Goal: Task Accomplishment & Management: Manage account settings

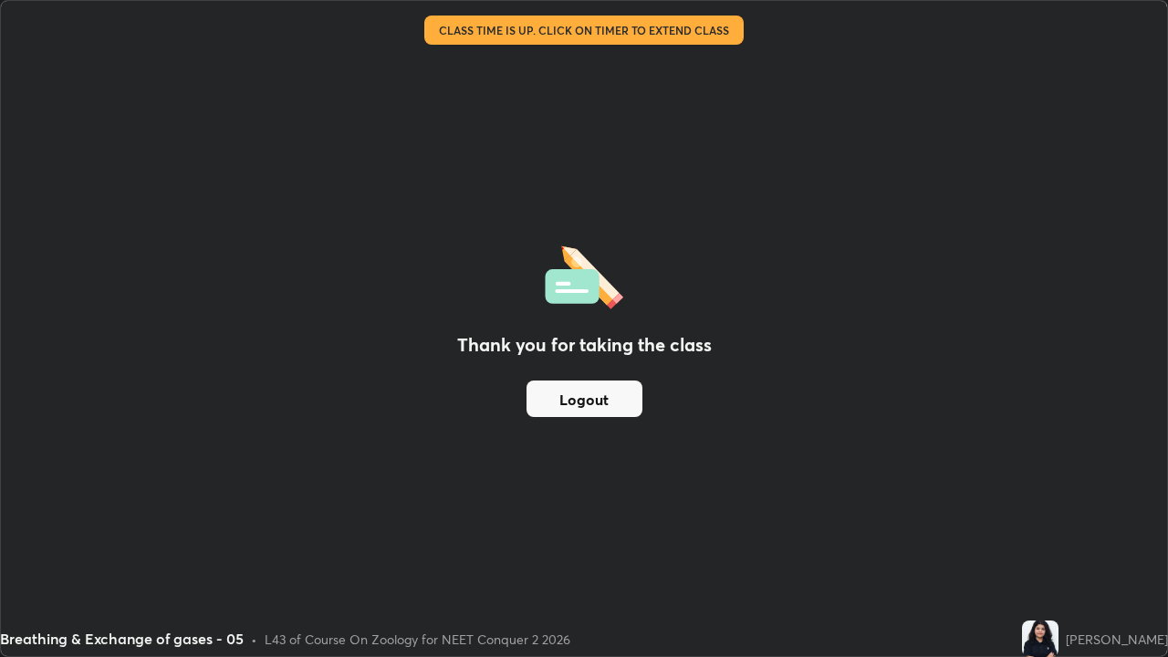
scroll to position [657, 1168]
click at [622, 37] on div "Thank you for taking the class Logout" at bounding box center [584, 328] width 1166 height 655
click at [628, 26] on div "Breathing & Exchange of gases - 05" at bounding box center [452, 18] width 883 height 37
click at [598, 413] on button "Logout" at bounding box center [585, 399] width 116 height 37
click at [619, 399] on button "Logout" at bounding box center [585, 399] width 116 height 37
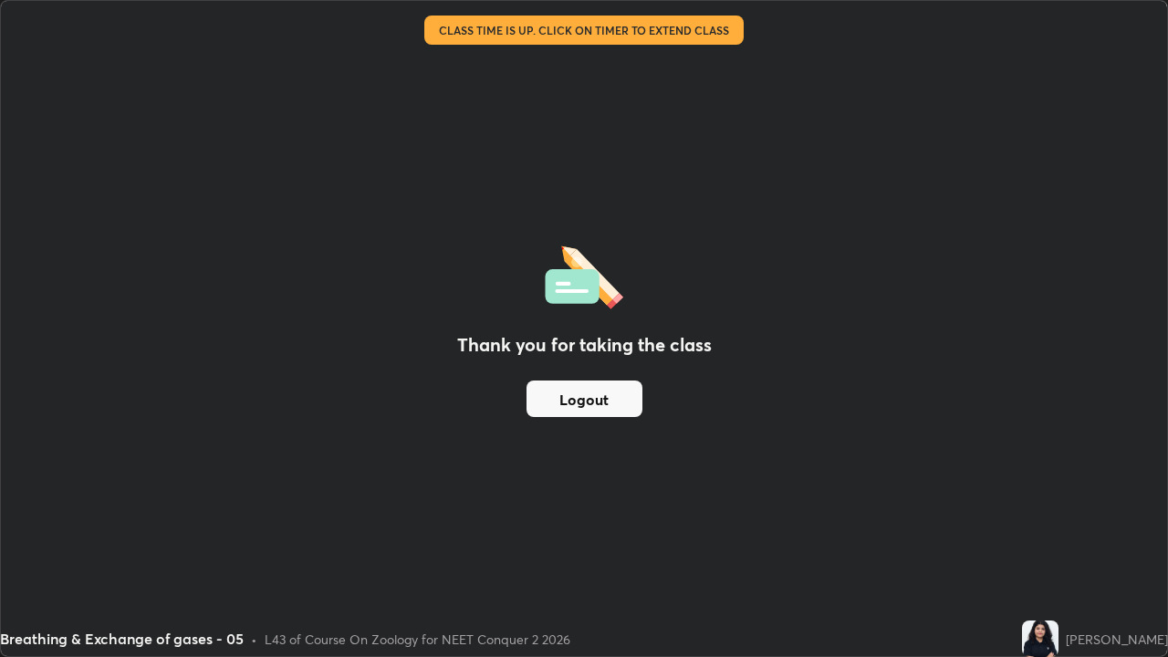
click at [587, 396] on button "Logout" at bounding box center [585, 399] width 116 height 37
click at [593, 409] on button "Logout" at bounding box center [585, 399] width 116 height 37
click at [591, 403] on button "Logout" at bounding box center [585, 399] width 116 height 37
click at [592, 400] on button "Logout" at bounding box center [585, 399] width 116 height 37
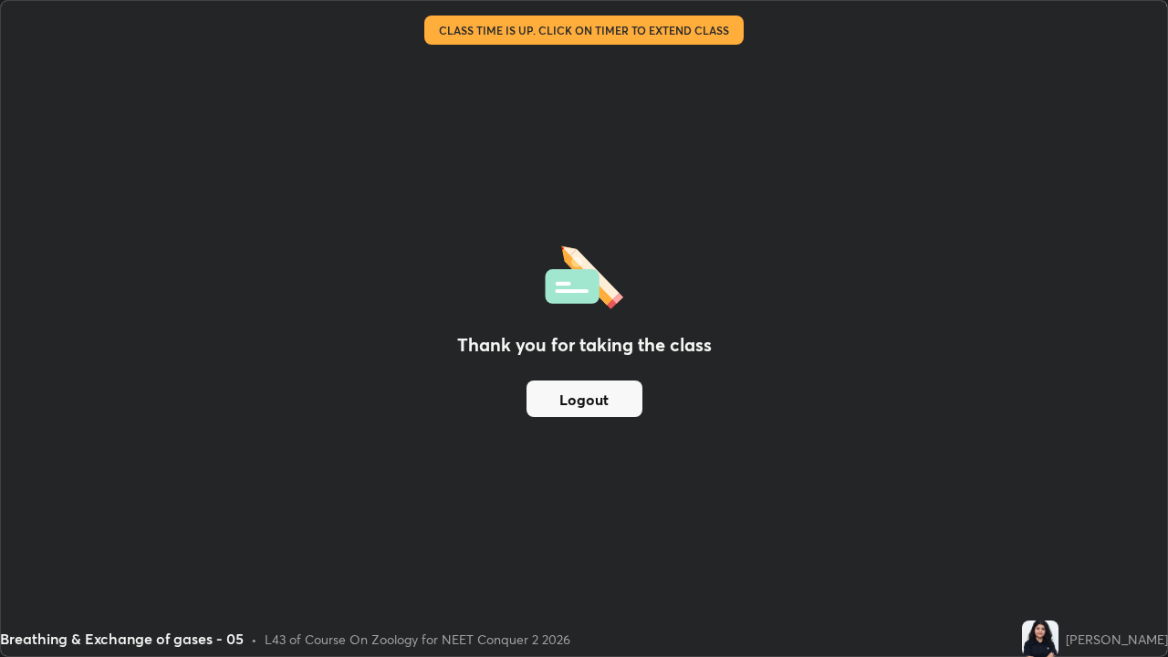
click at [597, 397] on button "Logout" at bounding box center [585, 399] width 116 height 37
click at [597, 396] on button "Logout" at bounding box center [585, 399] width 116 height 37
click at [598, 397] on button "Logout" at bounding box center [585, 399] width 116 height 37
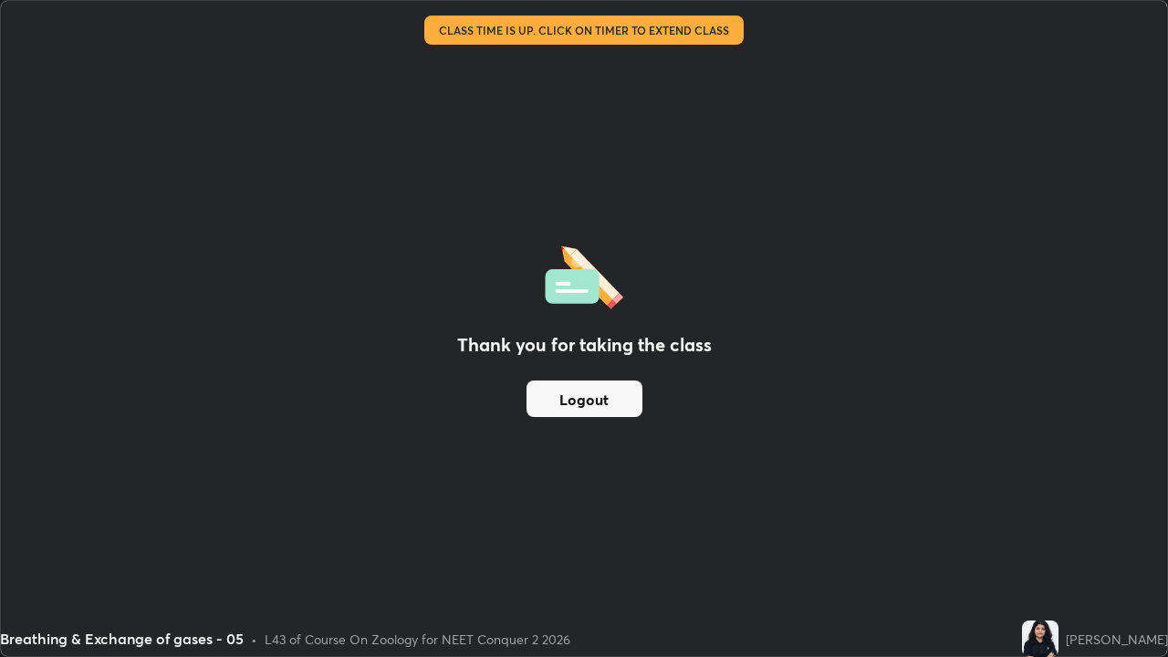
click at [589, 398] on button "Logout" at bounding box center [585, 399] width 116 height 37
click at [584, 399] on button "Logout" at bounding box center [585, 399] width 116 height 37
click at [591, 398] on button "Logout" at bounding box center [585, 399] width 116 height 37
click at [597, 396] on button "Logout" at bounding box center [585, 399] width 116 height 37
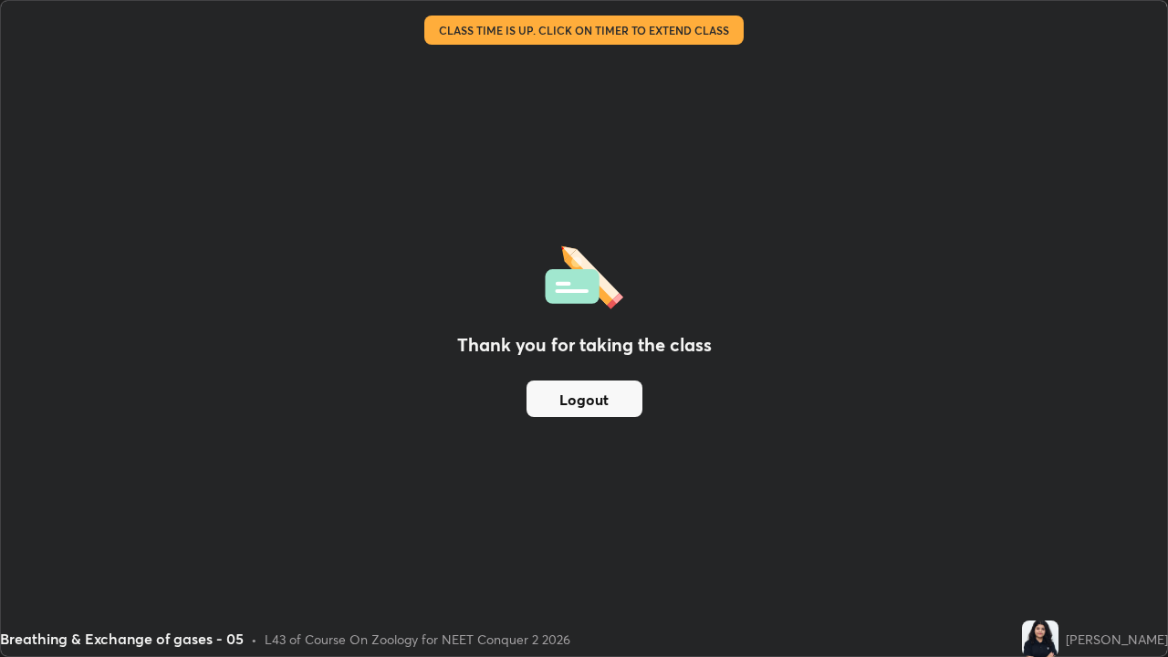
click at [604, 392] on button "Logout" at bounding box center [585, 399] width 116 height 37
click at [618, 387] on button "Logout" at bounding box center [585, 399] width 116 height 37
click at [638, 385] on button "Logout" at bounding box center [585, 399] width 116 height 37
click at [752, 420] on div "Thank you for taking the class Logout" at bounding box center [584, 328] width 1166 height 655
click at [785, 436] on div "Thank you for taking the class Logout" at bounding box center [584, 328] width 1166 height 655
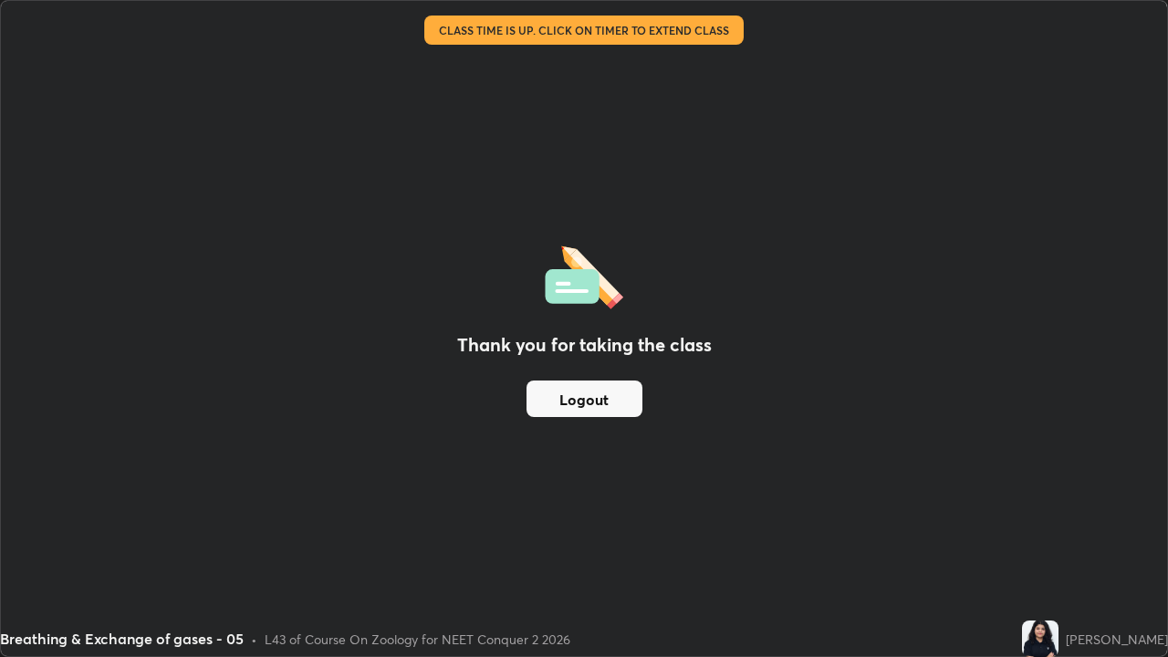
click at [794, 449] on div "Thank you for taking the class Logout" at bounding box center [584, 328] width 1166 height 655
click at [795, 458] on div "Thank you for taking the class Logout" at bounding box center [584, 328] width 1166 height 655
click at [770, 462] on div "Thank you for taking the class Logout" at bounding box center [584, 328] width 1166 height 655
click at [694, 477] on div "Thank you for taking the class Logout" at bounding box center [584, 328] width 1166 height 655
click at [694, 423] on div "Thank you for taking the class Logout" at bounding box center [584, 328] width 1166 height 655
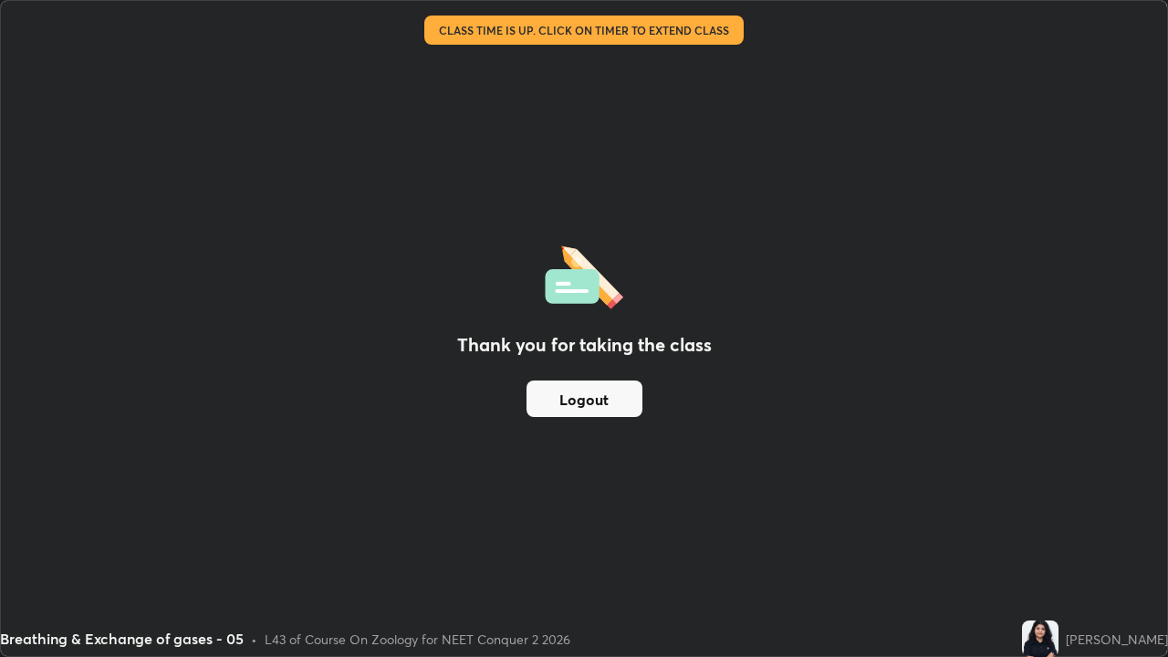
click at [620, 398] on button "Logout" at bounding box center [585, 399] width 116 height 37
click at [692, 440] on div "Thank you for taking the class Logout" at bounding box center [584, 328] width 1166 height 655
